Goal: Find specific page/section: Find specific page/section

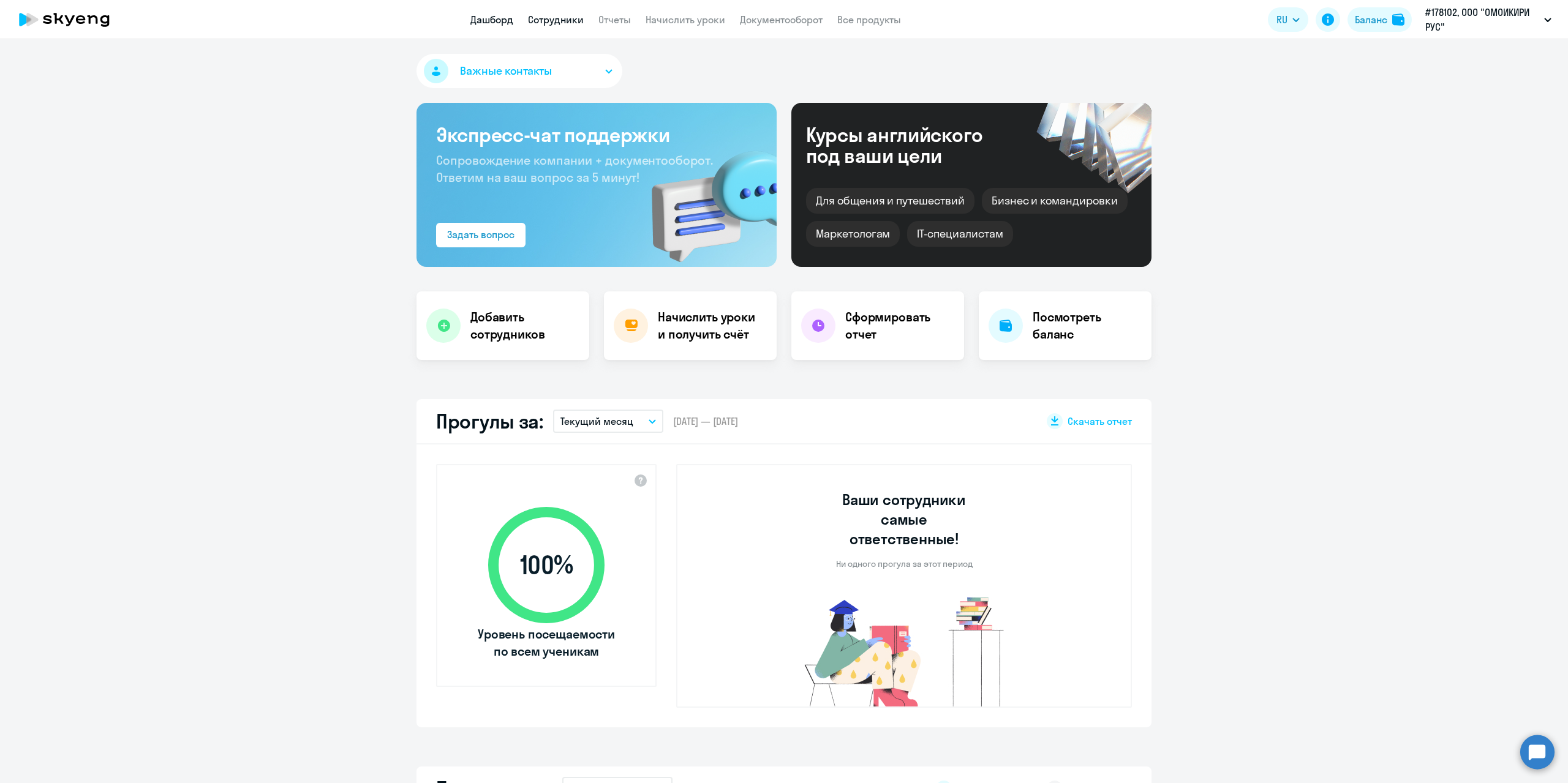
click at [539, 16] on link "Сотрудники" at bounding box center [555, 19] width 56 height 13
select select "30"
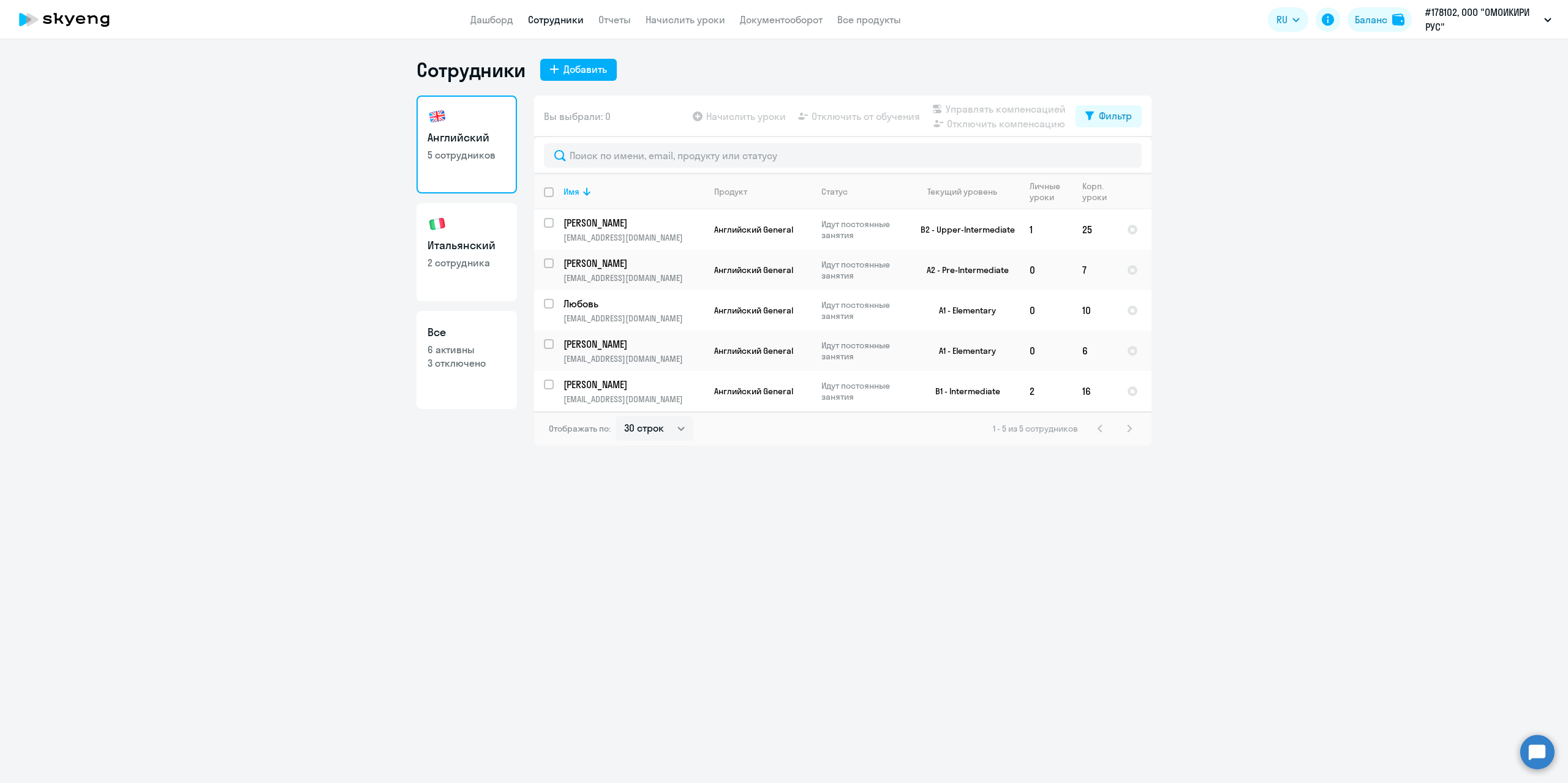
click at [453, 258] on p "2 сотрудника" at bounding box center [467, 263] width 78 height 13
select select "30"
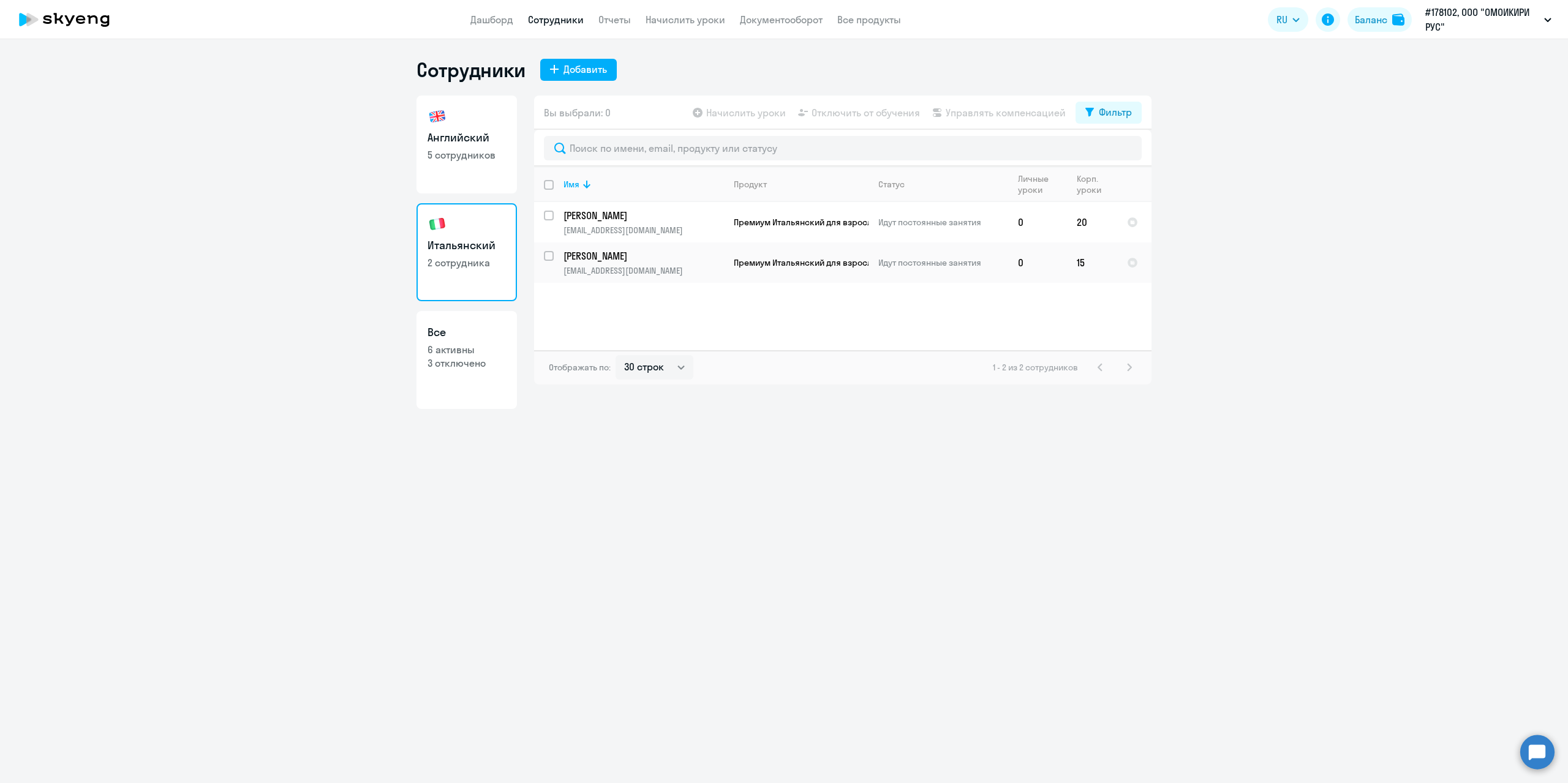
click at [466, 144] on h3 "Английский" at bounding box center [467, 138] width 78 height 16
select select "30"
